Goal: Information Seeking & Learning: Check status

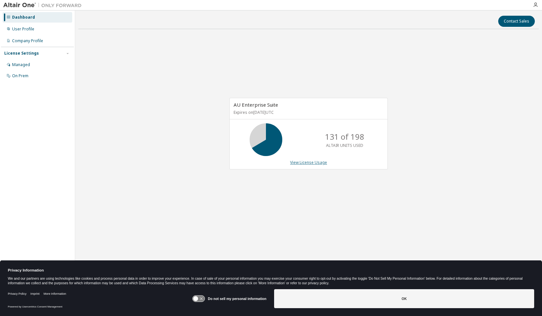
click at [303, 161] on link "View License Usage" at bounding box center [308, 162] width 37 height 6
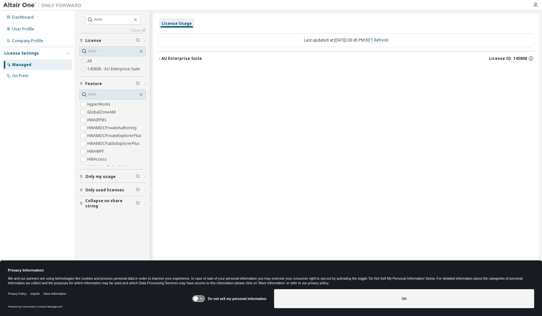
click at [169, 60] on div "AU Enterprise Suite" at bounding box center [181, 58] width 41 height 5
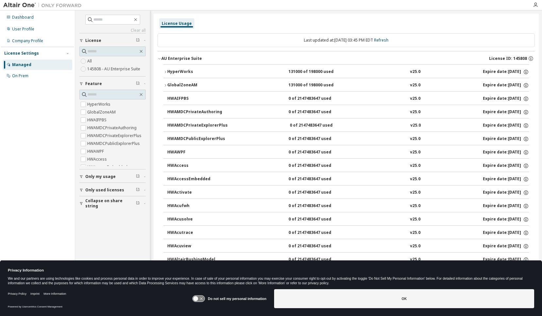
click at [199, 69] on button "HyperWorks 131000 of 198000 used v25.0 Expire date: 2025-09-30" at bounding box center [346, 72] width 366 height 14
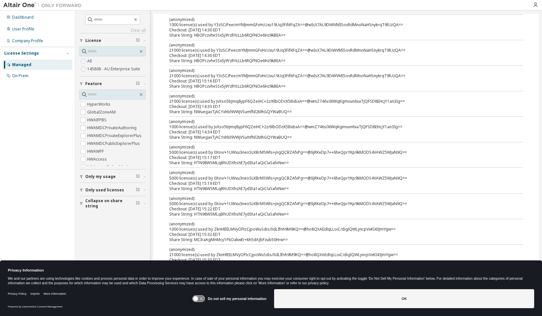
scroll to position [392, 0]
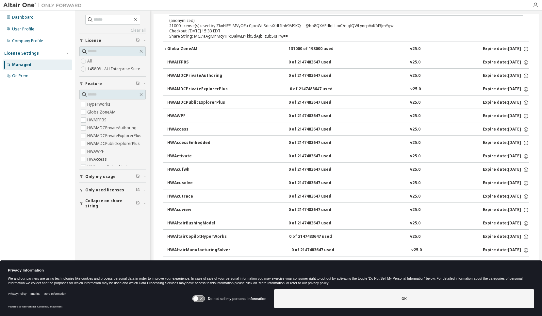
drag, startPoint x: 224, startPoint y: 185, endPoint x: 221, endPoint y: 148, distance: 36.7
click at [221, 148] on button "HWAccessEmbedded 0 of 2147483647 used v25.0 Expire date: 2025-09-30" at bounding box center [348, 143] width 362 height 14
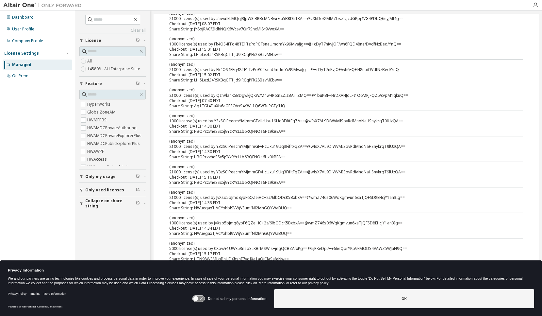
scroll to position [0, 0]
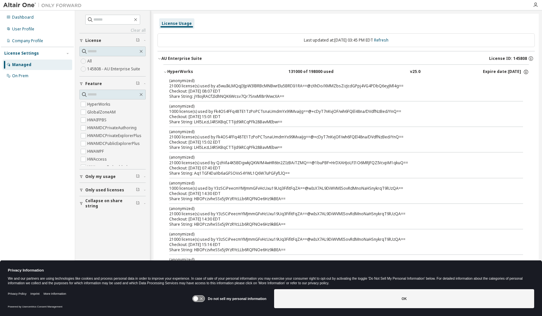
drag, startPoint x: 218, startPoint y: 173, endPoint x: 222, endPoint y: 105, distance: 68.7
click at [222, 105] on p "(anonymized)" at bounding box center [338, 106] width 338 height 6
click at [295, 72] on div "131000 of 198000 used" at bounding box center [317, 72] width 59 height 6
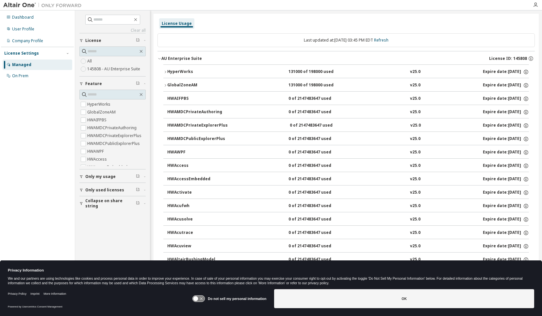
click at [312, 86] on div "131000 of 198000 used" at bounding box center [317, 85] width 59 height 6
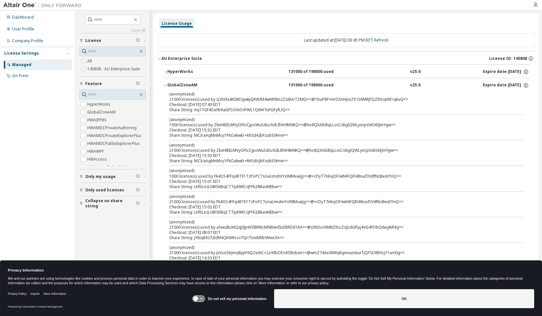
click at [312, 86] on div "131000 of 198000 used" at bounding box center [317, 85] width 59 height 6
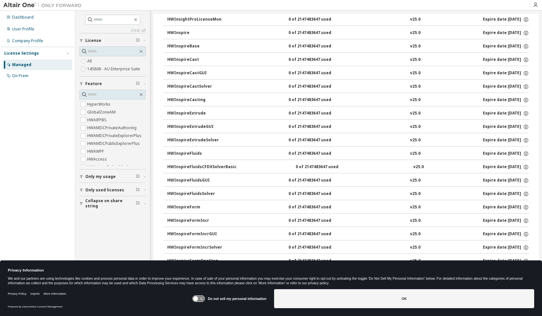
scroll to position [1797, 0]
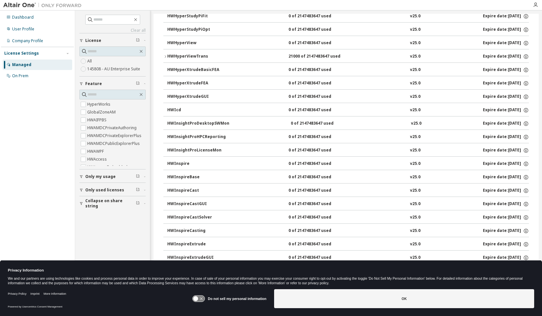
click at [306, 56] on div "21000 of 2147483647 used" at bounding box center [317, 57] width 59 height 6
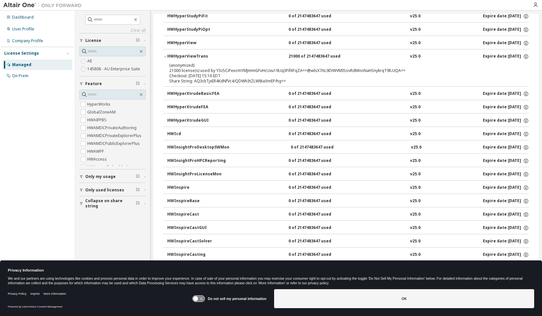
click at [304, 58] on div "21000 of 2147483647 used" at bounding box center [317, 57] width 59 height 6
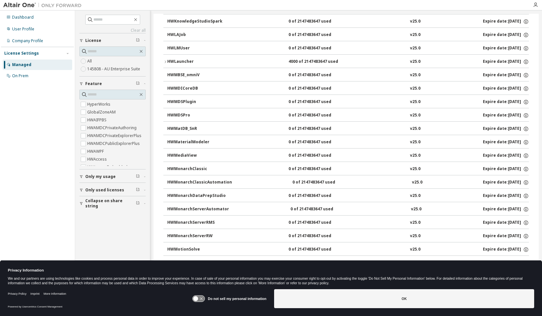
scroll to position [2581, 0]
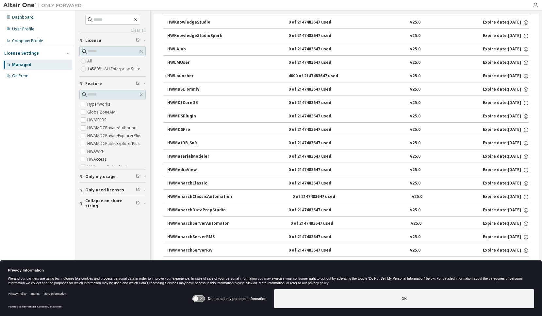
click at [308, 75] on div "4000 of 2147483647 used" at bounding box center [317, 76] width 59 height 6
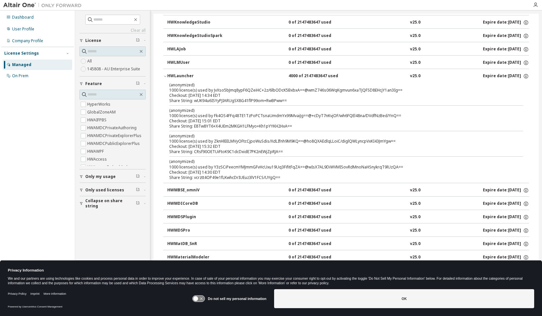
click at [308, 77] on div "4000 of 2147483647 used" at bounding box center [317, 76] width 59 height 6
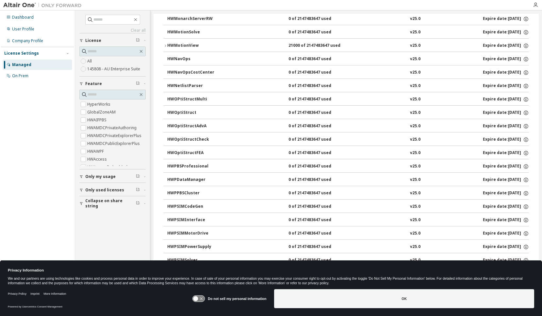
scroll to position [2777, 0]
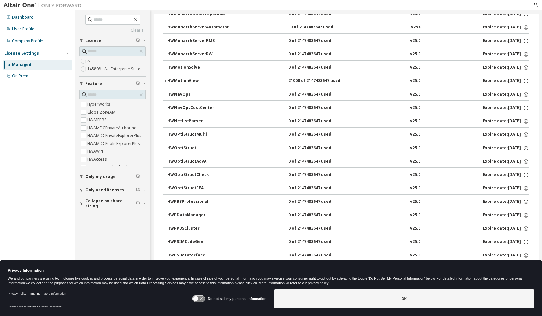
click at [300, 77] on button "HWMotionView 21000 of 2147483647 used v25.0 Expire date: 2025-09-30" at bounding box center [346, 81] width 366 height 14
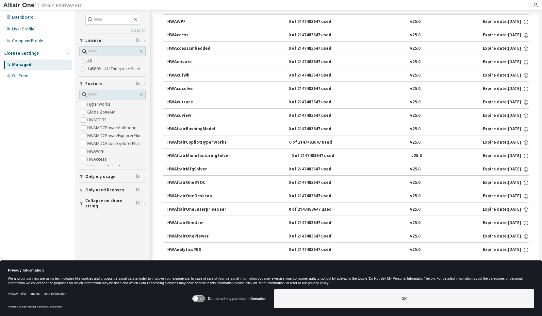
scroll to position [0, 0]
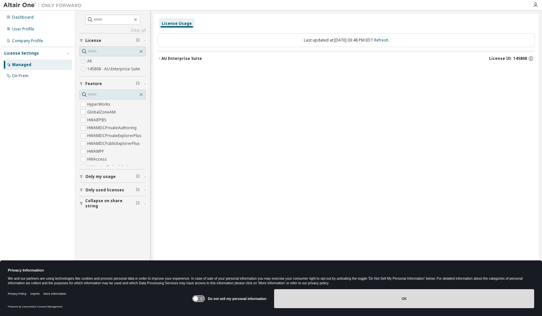
click at [298, 293] on button "OK" at bounding box center [404, 298] width 260 height 19
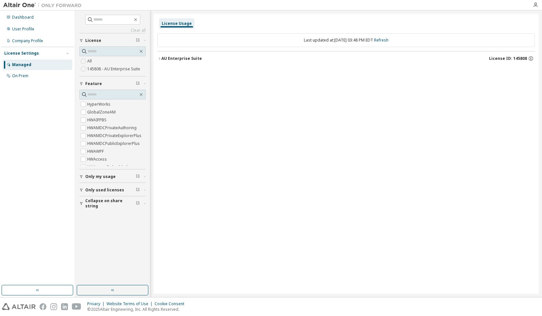
click at [179, 58] on div "AU Enterprise Suite" at bounding box center [181, 58] width 41 height 5
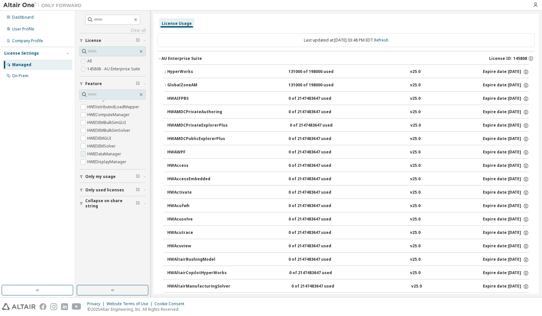
scroll to position [392, 0]
click at [112, 175] on span "Only my usage" at bounding box center [100, 176] width 30 height 5
click at [93, 184] on label "Yes" at bounding box center [91, 186] width 8 height 8
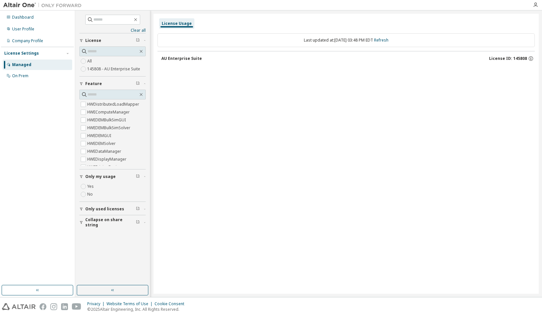
click at [185, 57] on div "AU Enterprise Suite" at bounding box center [181, 58] width 41 height 5
click at [185, 58] on div "AU Enterprise Suite" at bounding box center [181, 58] width 41 height 5
click at [385, 42] on link "Refresh" at bounding box center [381, 40] width 14 height 6
click at [102, 189] on span "Only used licenses" at bounding box center [104, 189] width 39 height 5
click at [89, 195] on button "Only used licenses" at bounding box center [112, 190] width 66 height 14
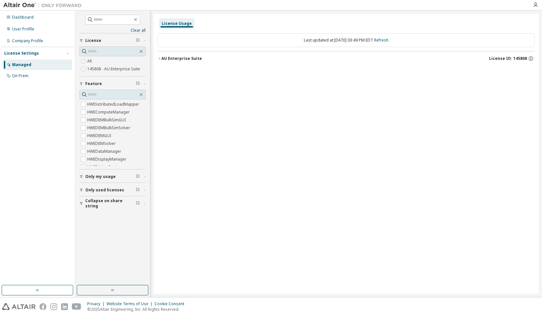
click at [91, 177] on span "Only my usage" at bounding box center [100, 176] width 30 height 5
click at [109, 206] on span "Only used licenses" at bounding box center [104, 208] width 39 height 5
click at [178, 56] on div "AU Enterprise Suite" at bounding box center [181, 58] width 41 height 5
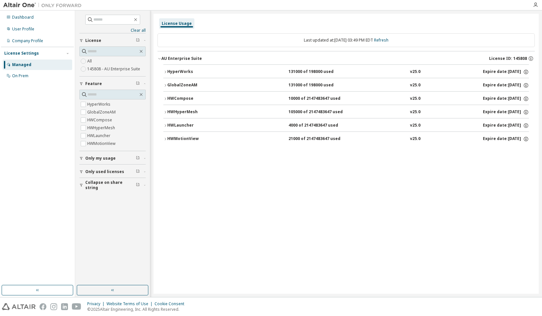
click at [193, 140] on div "HWMotionView" at bounding box center [196, 139] width 59 height 6
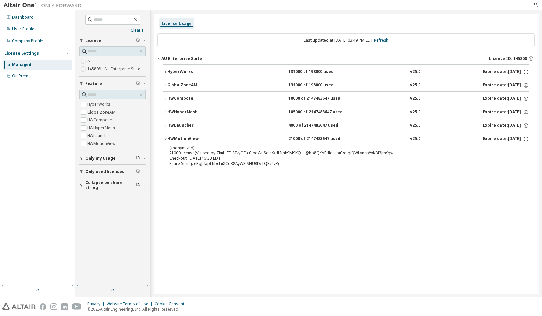
click at [194, 140] on div "HWMotionView" at bounding box center [196, 139] width 59 height 6
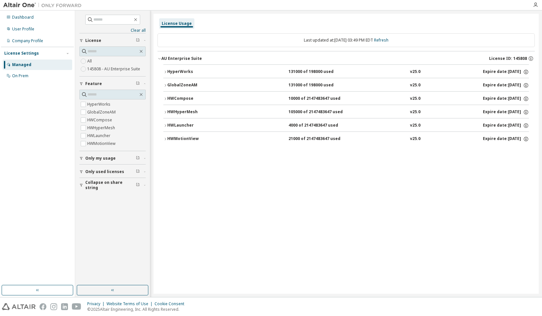
click at [189, 122] on button "HWLauncher 4000 of 2147483647 used v25.0 Expire date: 2025-09-30" at bounding box center [346, 125] width 366 height 14
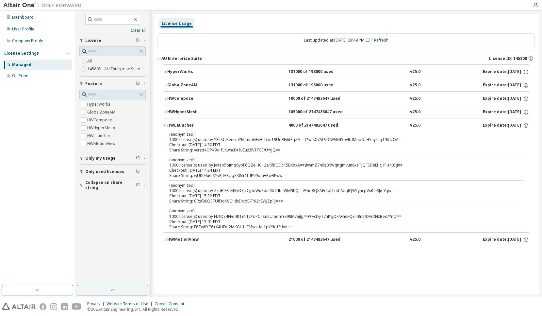
click at [189, 123] on div "HWLauncher" at bounding box center [196, 126] width 59 height 6
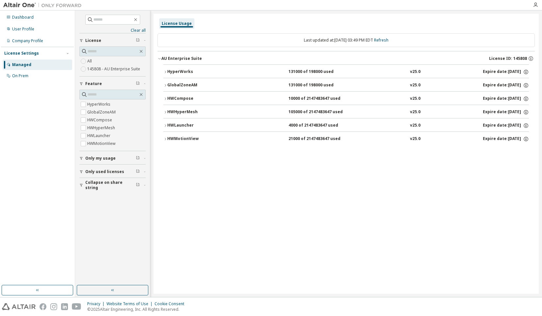
click at [189, 108] on button "HWHyperMesh 105000 of 2147483647 used v25.0 Expire date: 2025-09-30" at bounding box center [346, 112] width 366 height 14
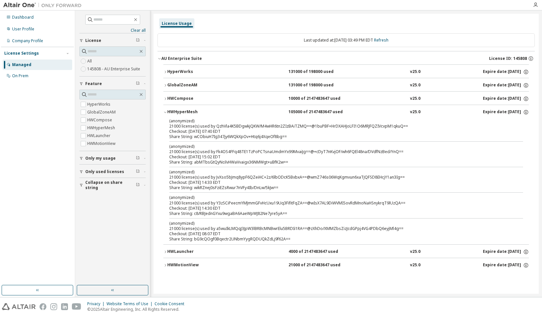
click at [187, 111] on div "HWHyperMesh" at bounding box center [196, 112] width 59 height 6
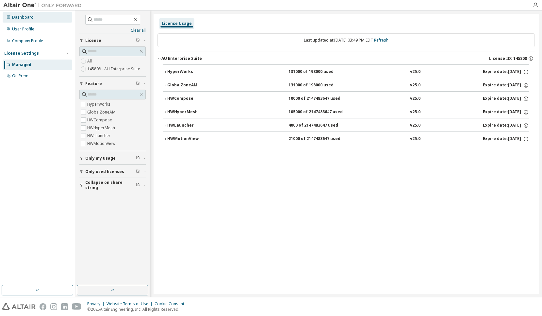
click at [26, 20] on div "Dashboard" at bounding box center [23, 17] width 22 height 5
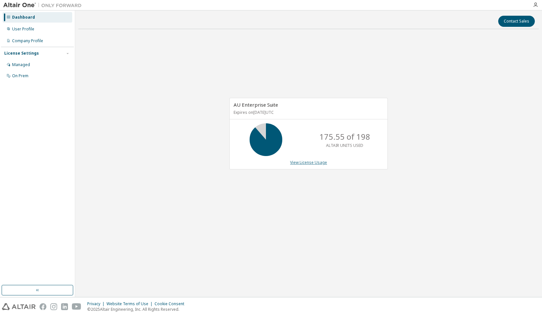
click at [306, 161] on link "View License Usage" at bounding box center [308, 162] width 37 height 6
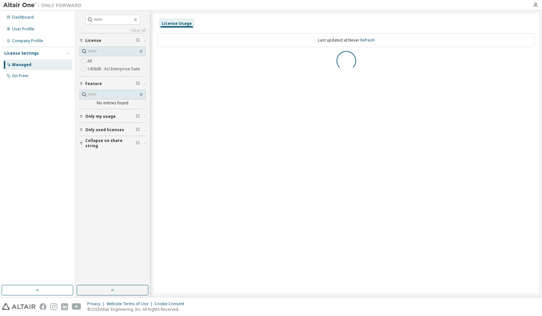
click at [92, 116] on span "Only my usage" at bounding box center [100, 116] width 30 height 5
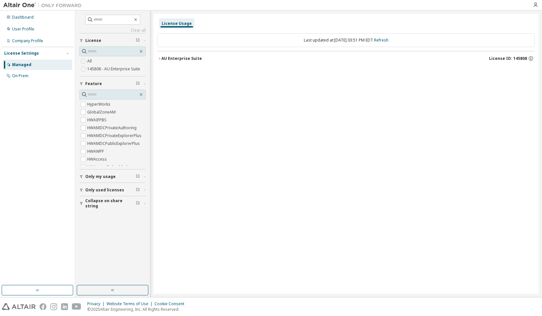
click at [89, 177] on span "Only my usage" at bounding box center [100, 176] width 30 height 5
click at [180, 59] on div "AU Enterprise Suite" at bounding box center [181, 58] width 41 height 5
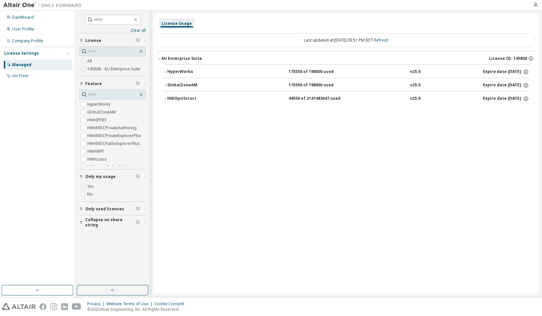
click at [209, 70] on div "HyperWorks" at bounding box center [196, 72] width 59 height 6
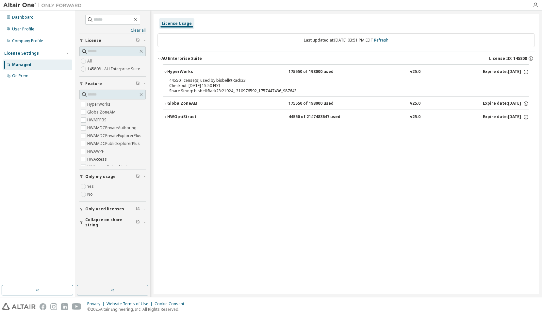
click at [206, 133] on div "License Usage Last updated at: Tue 2025-09-09 03:51 PM EDT Refresh AU Enterpris…" at bounding box center [346, 154] width 385 height 280
click at [174, 109] on button "GlobalZoneAM 175550 of 198000 used v25.0 Expire date: 2025-09-30" at bounding box center [346, 103] width 366 height 14
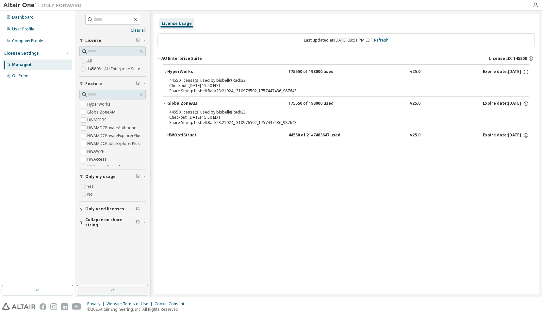
click at [167, 136] on icon "button" at bounding box center [165, 135] width 4 height 4
click at [328, 193] on div "License Usage Last updated at: Tue 2025-09-09 03:51 PM EDT Refresh AU Enterpris…" at bounding box center [346, 154] width 385 height 280
